Goal: Task Accomplishment & Management: Use online tool/utility

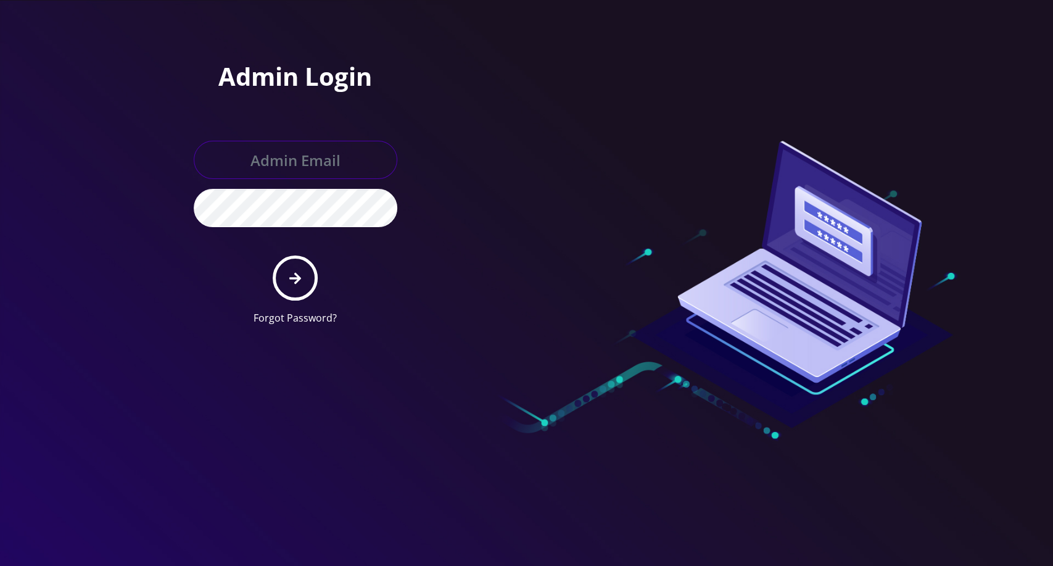
type input "master@britewireless.com"
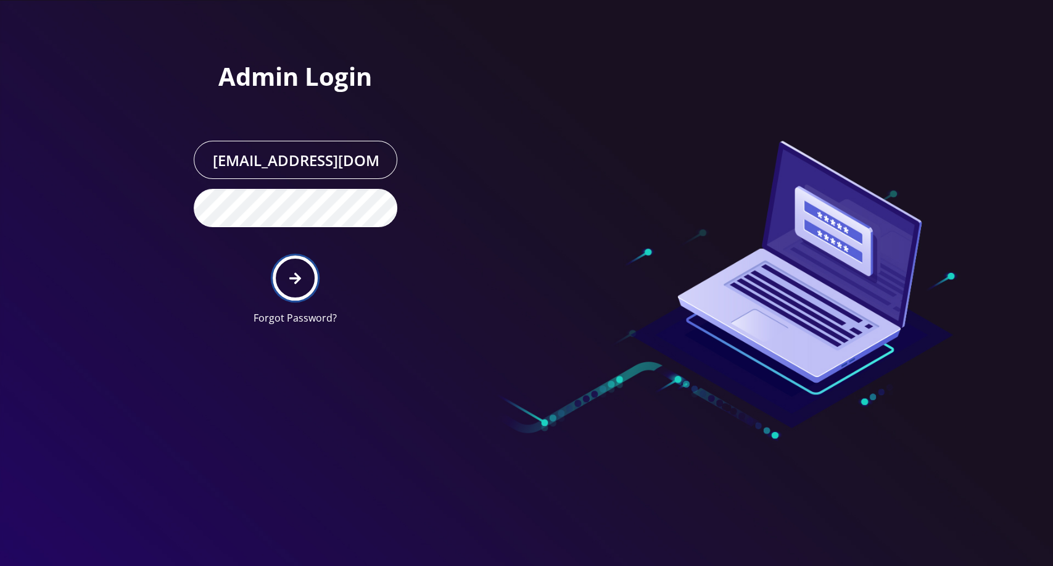
click at [293, 289] on button "submit" at bounding box center [295, 277] width 45 height 45
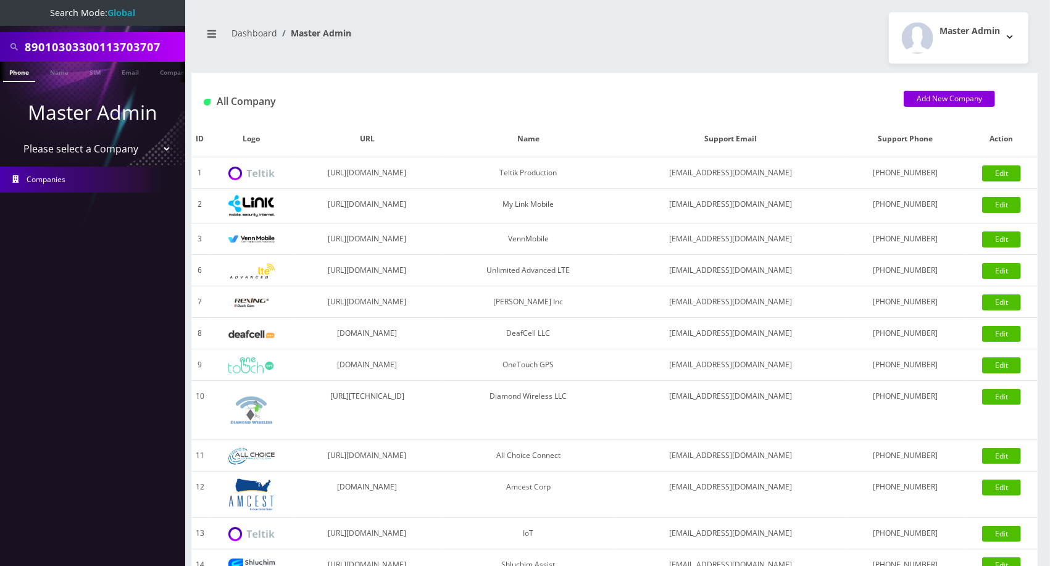
click at [116, 45] on input "89010303300113703707" at bounding box center [103, 46] width 157 height 23
paste input "[PERSON_NAME]"
type input "[PERSON_NAME]"
click at [54, 72] on link "Name" at bounding box center [59, 72] width 31 height 20
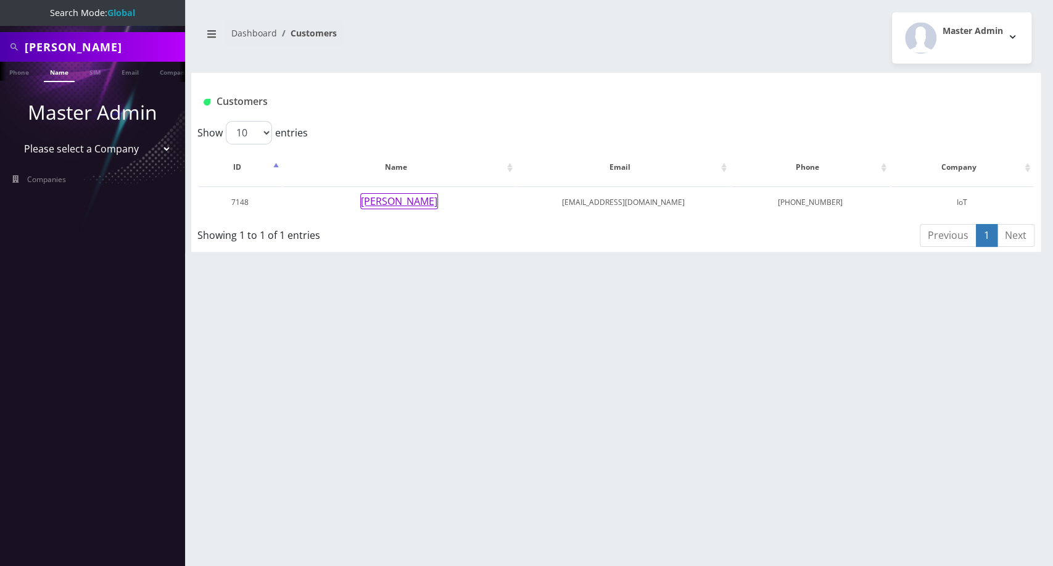
click at [417, 204] on button "[PERSON_NAME]" at bounding box center [399, 201] width 78 height 16
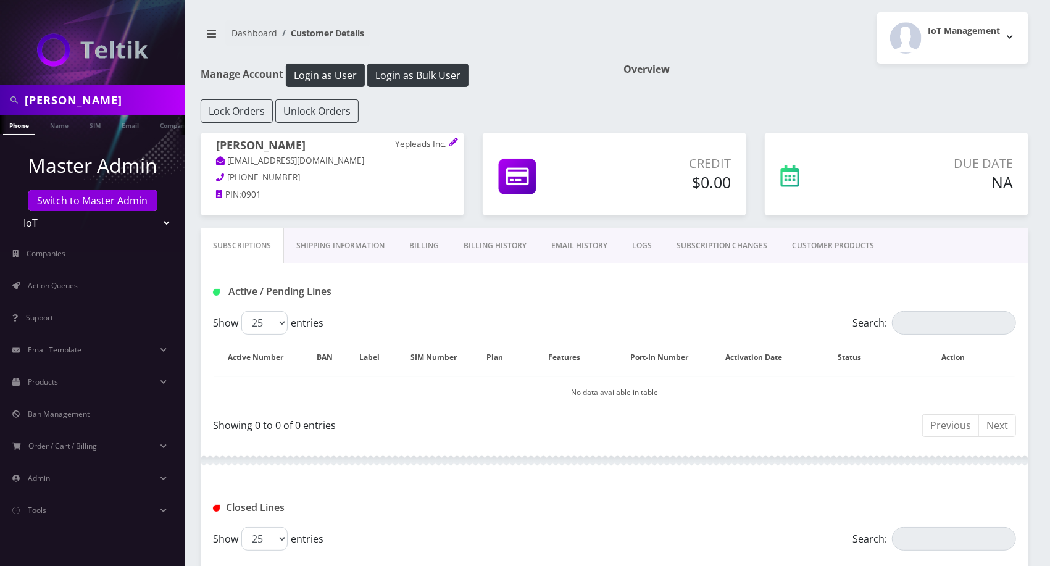
click at [494, 239] on link "Billing History" at bounding box center [495, 246] width 88 height 36
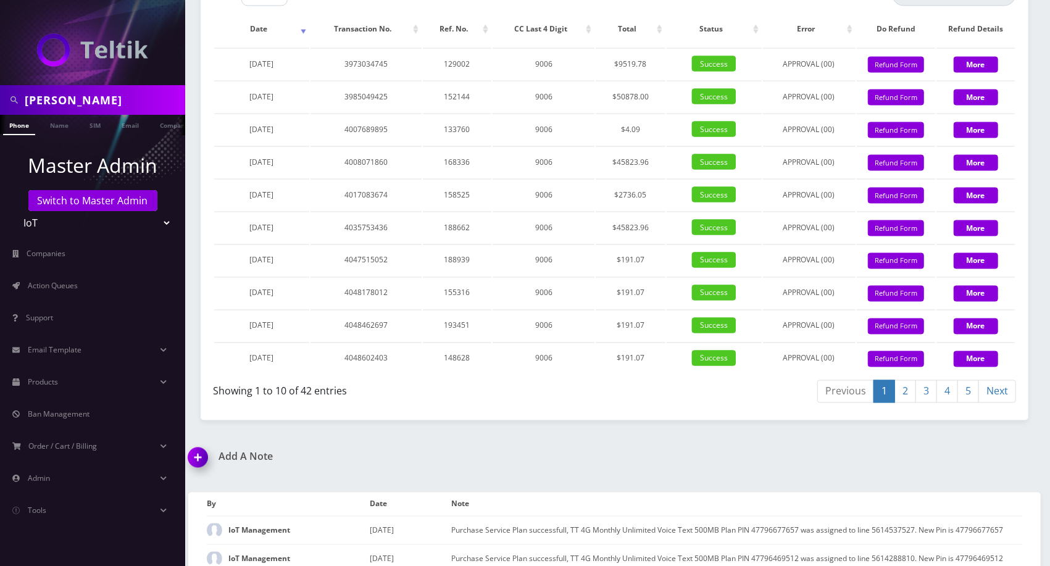
scroll to position [1326, 0]
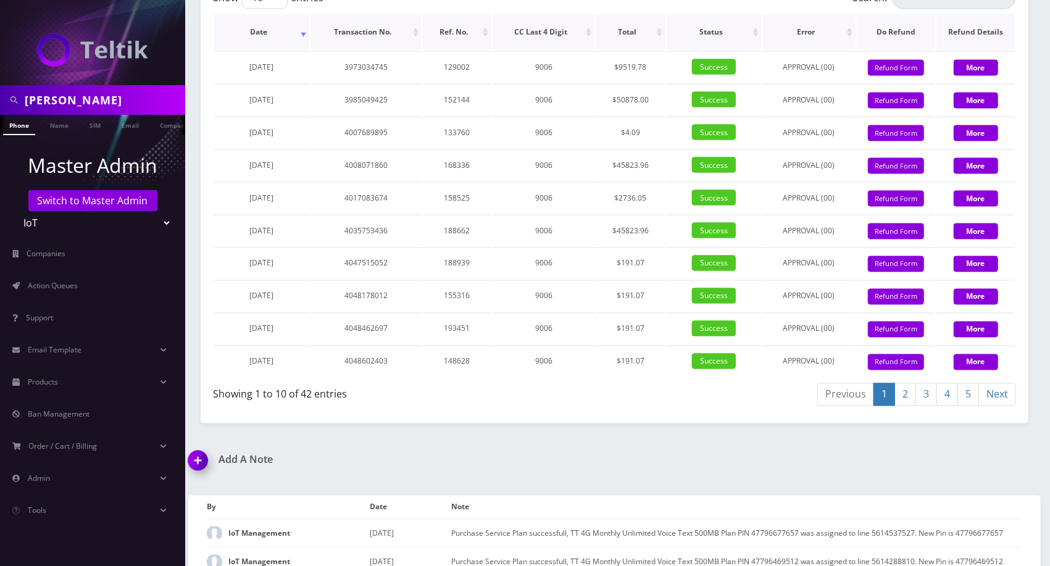
click at [259, 28] on th "Date" at bounding box center [261, 32] width 95 height 36
click at [971, 386] on link "5" at bounding box center [968, 394] width 22 height 23
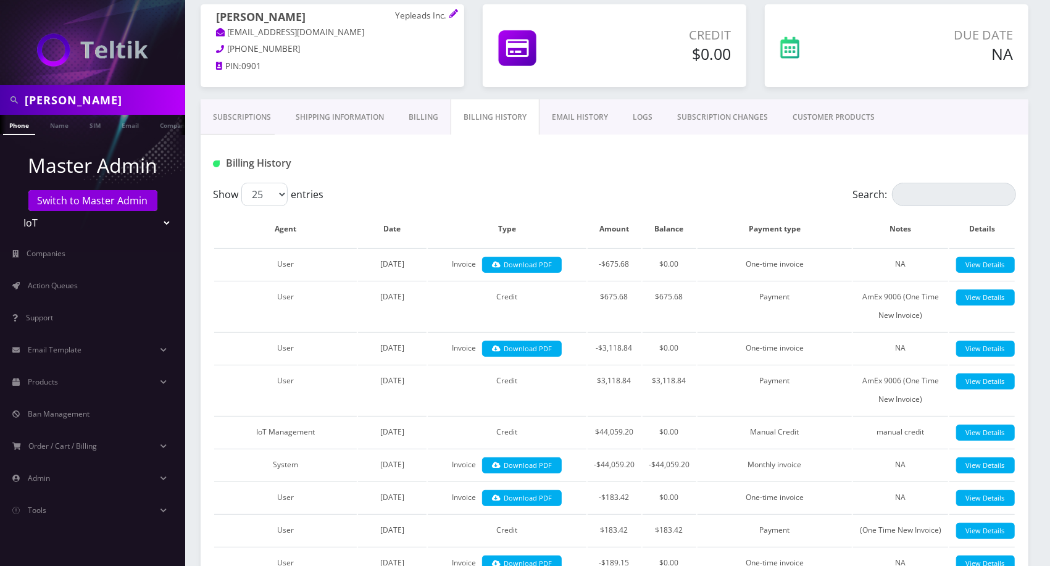
scroll to position [129, 0]
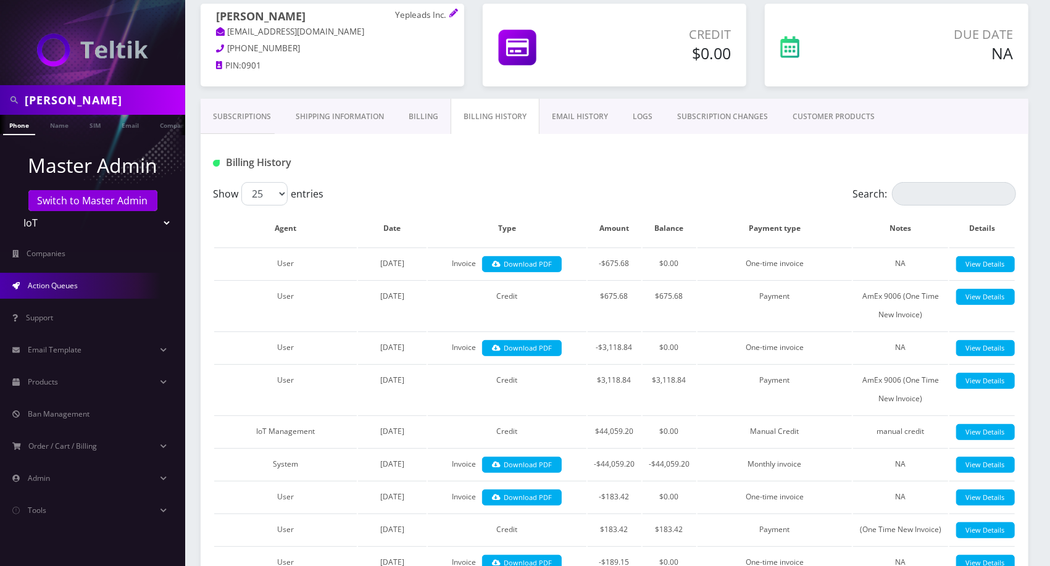
click at [91, 290] on link "Action Queues" at bounding box center [92, 286] width 185 height 26
